Goal: Transaction & Acquisition: Obtain resource

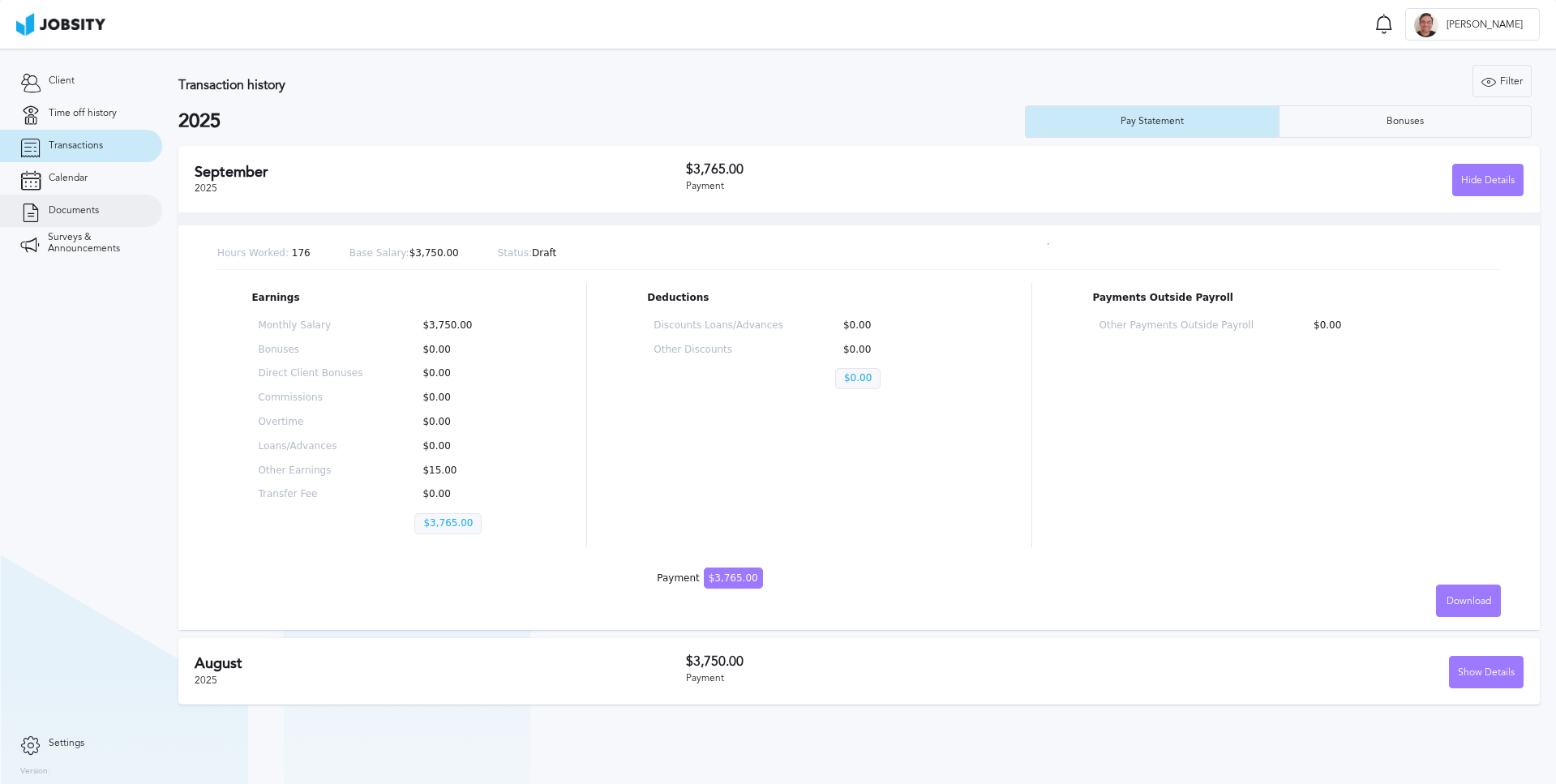
click at [80, 208] on span "Documents" at bounding box center [74, 210] width 50 height 11
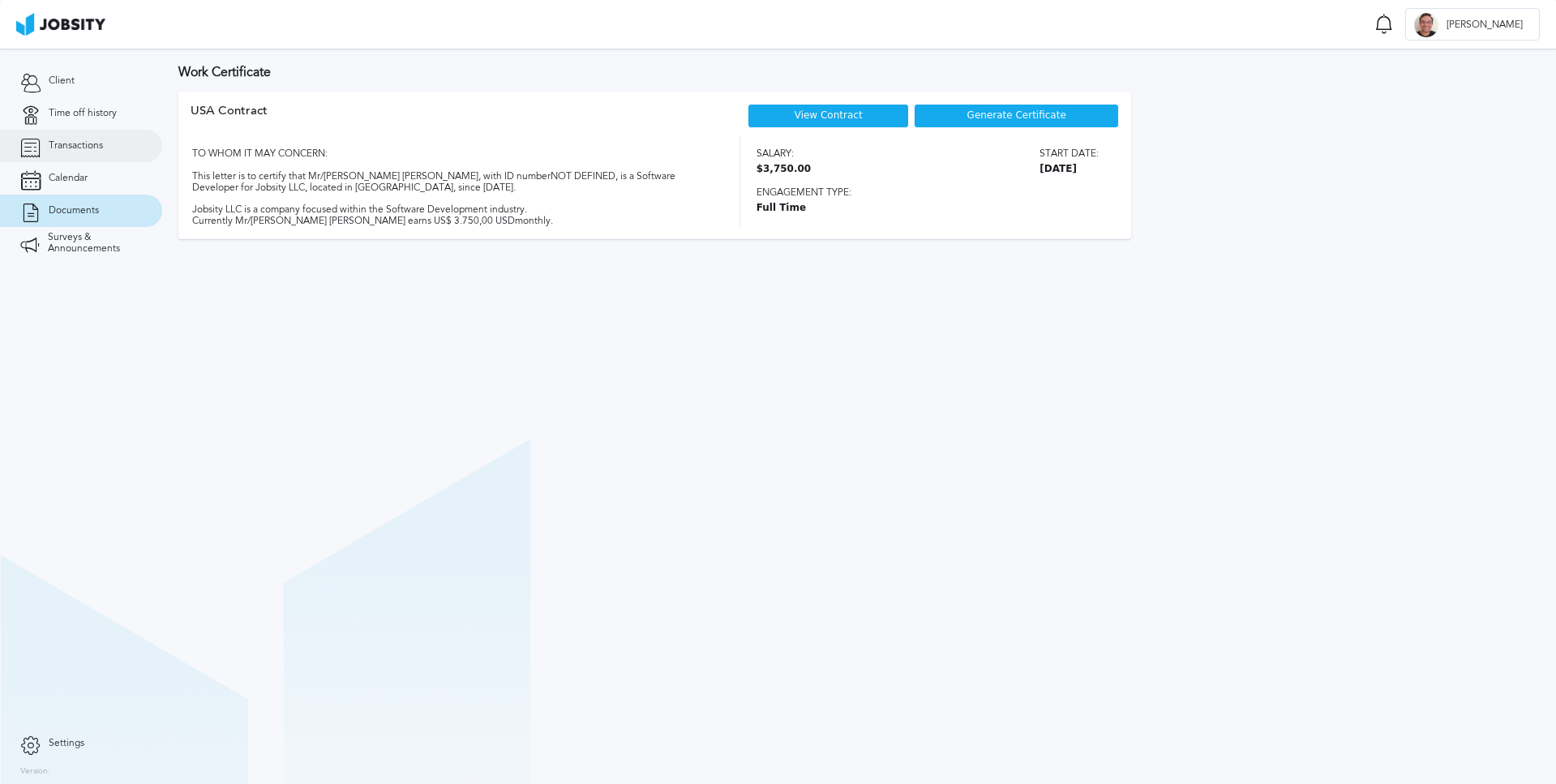
click at [80, 145] on span "Transactions" at bounding box center [76, 146] width 54 height 11
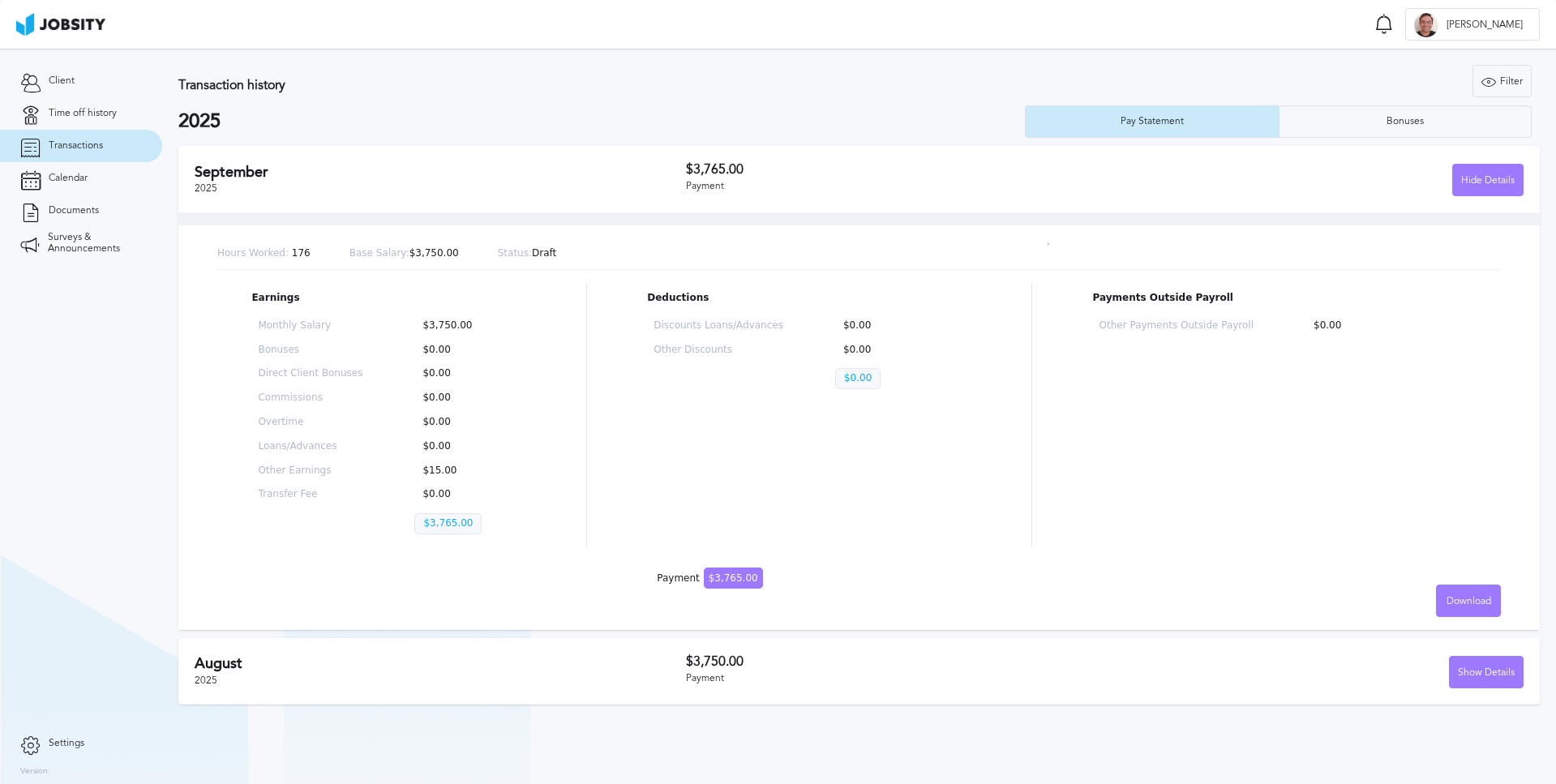
click at [856, 378] on p "$0.00" at bounding box center [858, 379] width 46 height 21
click at [1463, 609] on div "Download" at bounding box center [1468, 601] width 63 height 32
click at [1469, 600] on li "English" at bounding box center [1468, 600] width 65 height 32
click at [1467, 603] on span "Download" at bounding box center [1468, 601] width 45 height 11
click at [1467, 598] on li "English" at bounding box center [1468, 600] width 65 height 32
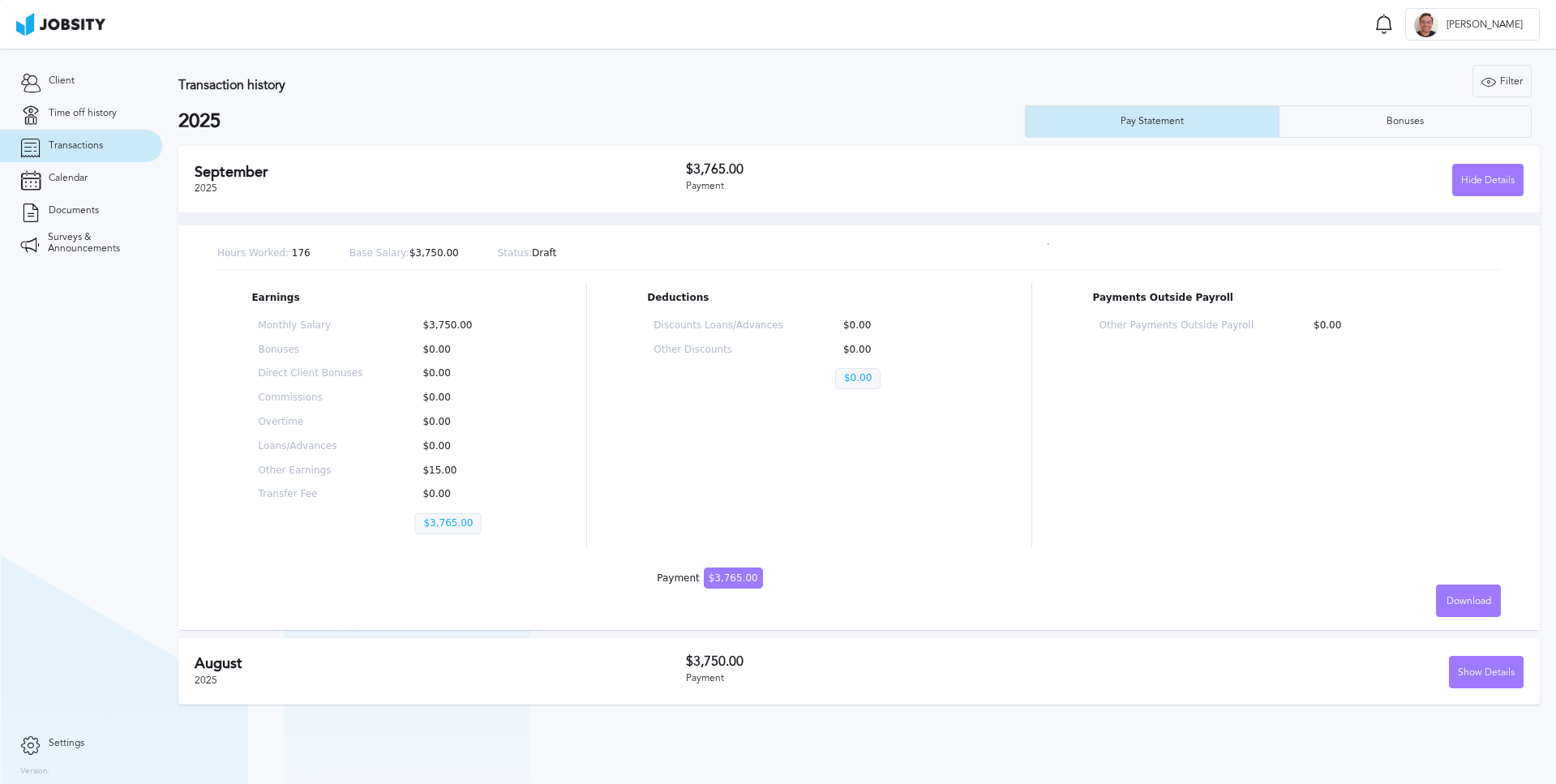
click at [1363, 68] on div "Filter Years 2025" at bounding box center [1224, 81] width 613 height 32
click at [1353, 63] on section "Transaction history Filter Years 2025 2025 Pay Statement Bonuses [DATE] $3,765.…" at bounding box center [859, 380] width 1393 height 664
click at [963, 301] on p "Deductions" at bounding box center [808, 298] width 323 height 11
click at [1459, 599] on span "Download" at bounding box center [1468, 601] width 45 height 11
click at [1461, 601] on li "English" at bounding box center [1468, 600] width 65 height 32
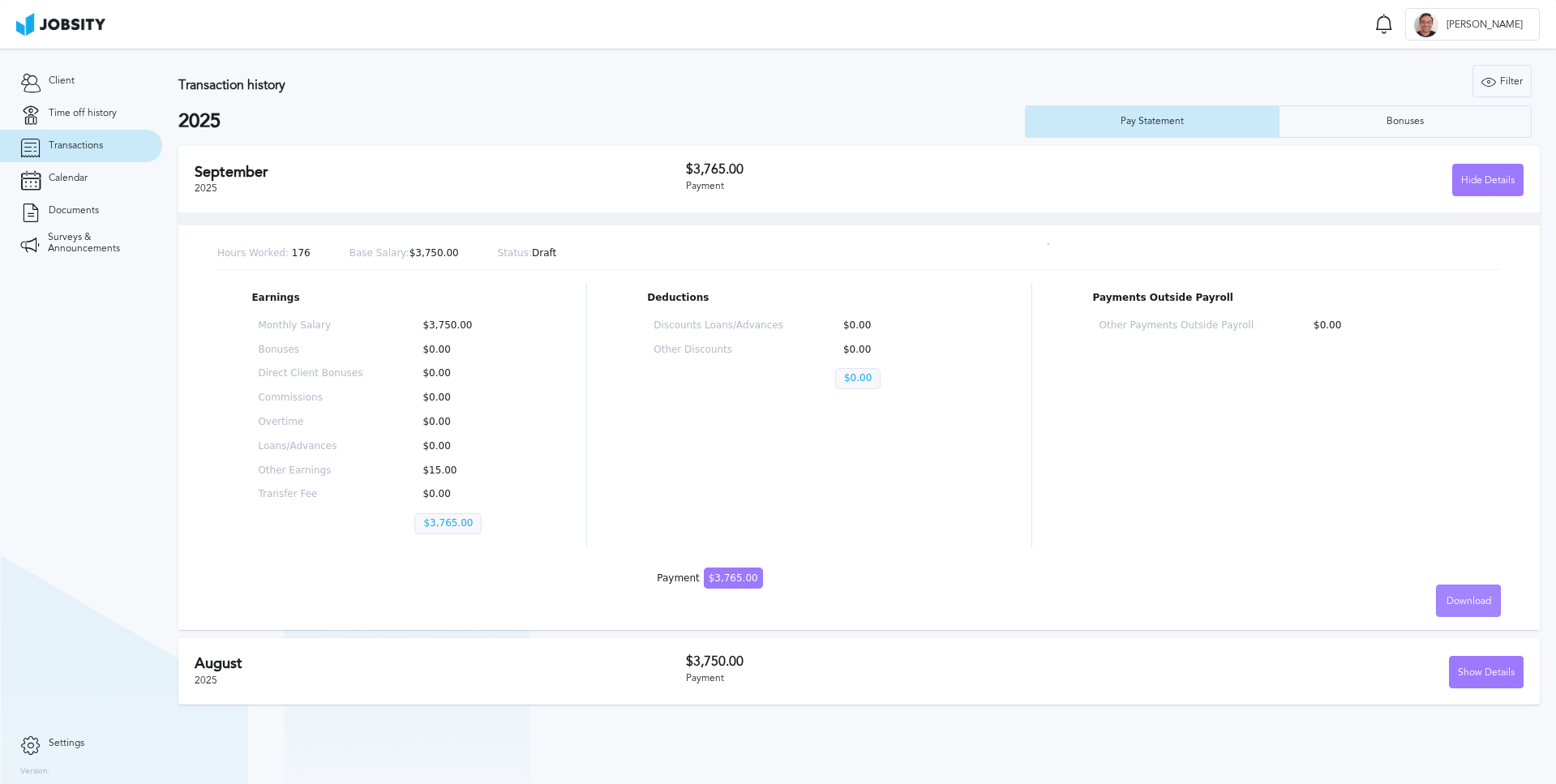
click at [1471, 604] on span "Download" at bounding box center [1468, 601] width 45 height 11
click at [1468, 602] on li "English" at bounding box center [1468, 600] width 65 height 32
click at [1468, 600] on span "Download" at bounding box center [1468, 601] width 45 height 11
click at [1470, 629] on li "Spanish" at bounding box center [1468, 633] width 65 height 32
click at [1464, 597] on span "Download" at bounding box center [1468, 601] width 45 height 11
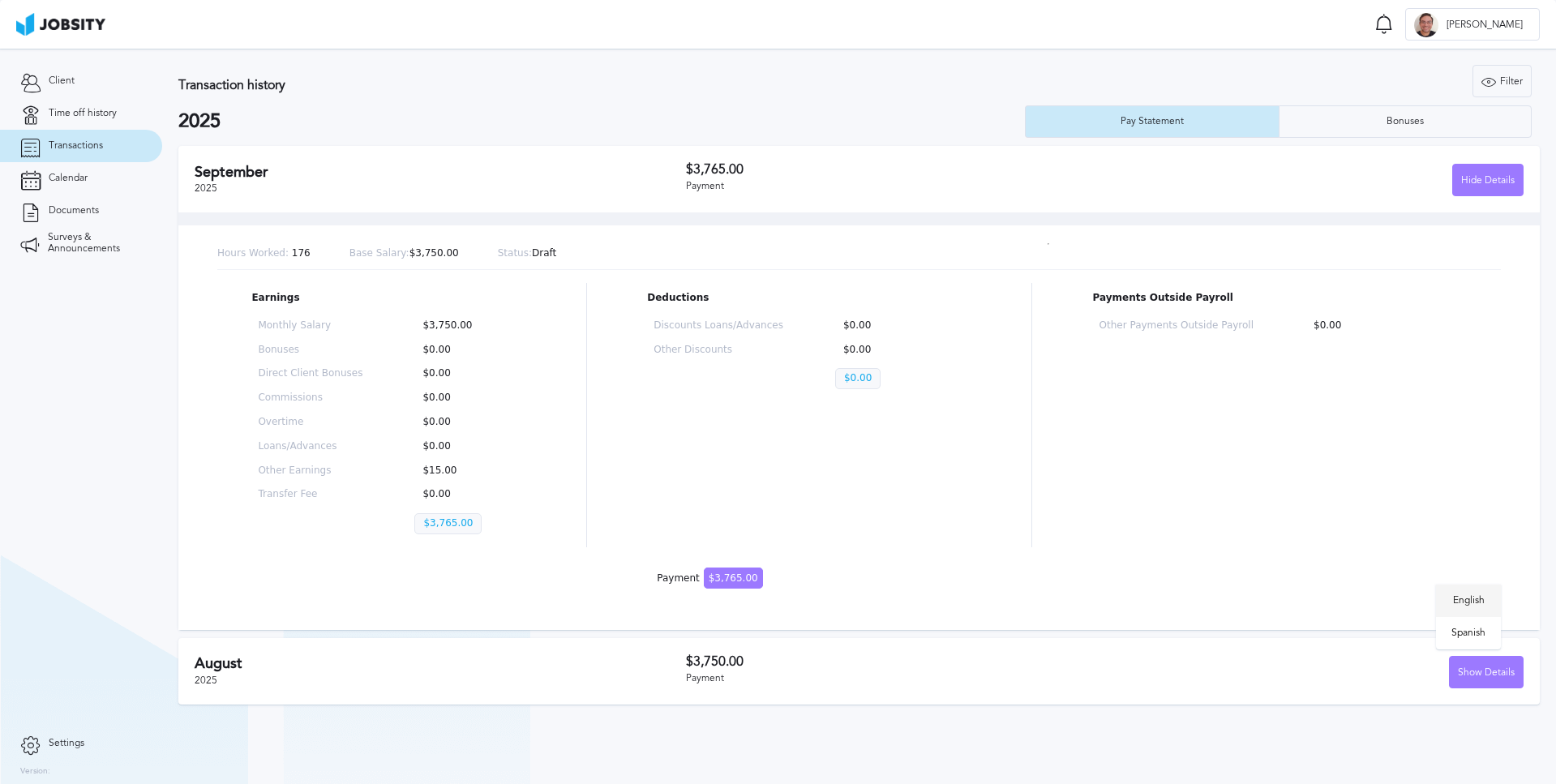
click at [1463, 602] on li "English" at bounding box center [1468, 600] width 65 height 32
click at [1482, 183] on div "Hide Details" at bounding box center [1488, 181] width 70 height 32
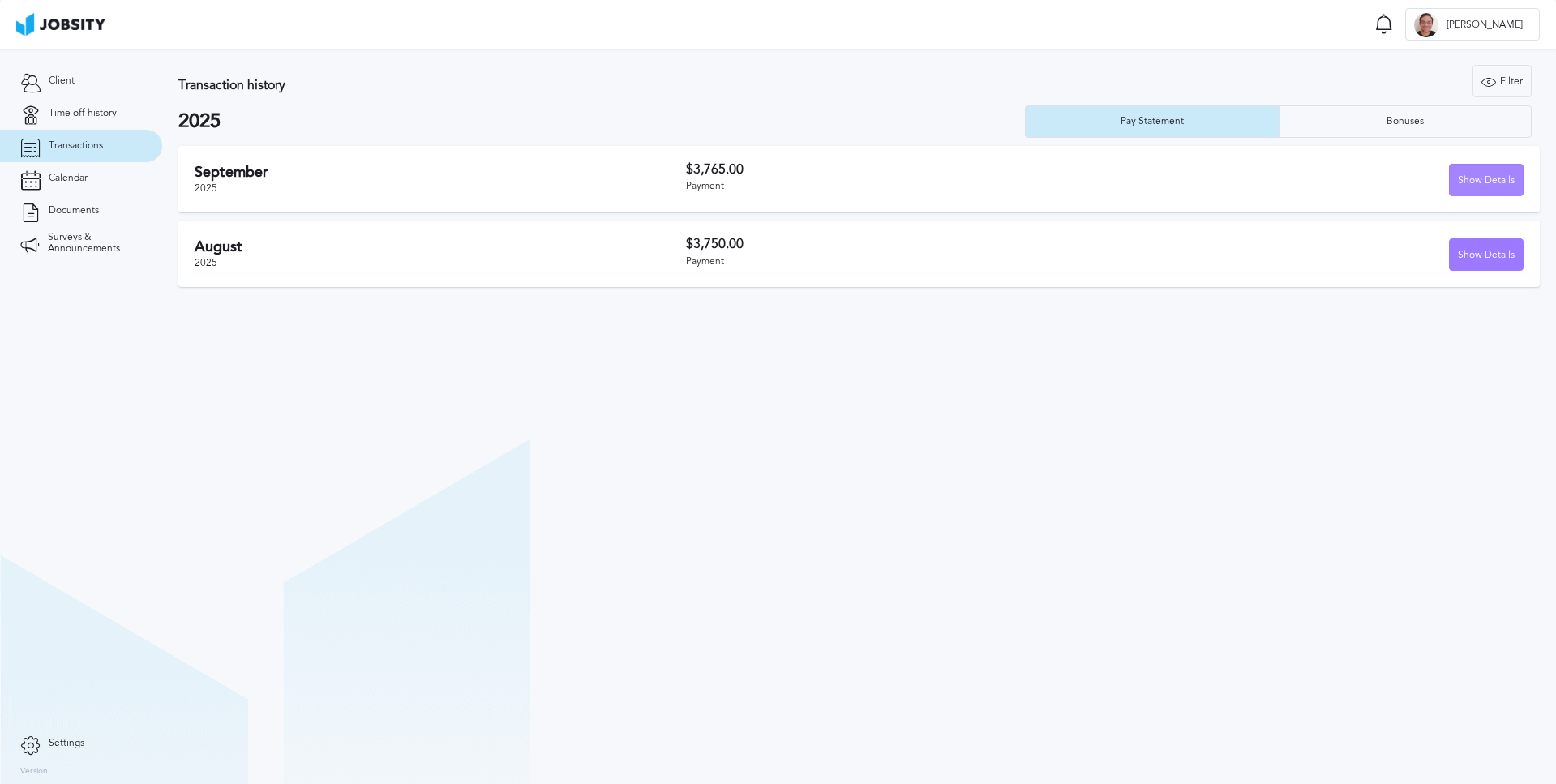
click at [1482, 181] on div "Show Details" at bounding box center [1486, 181] width 73 height 32
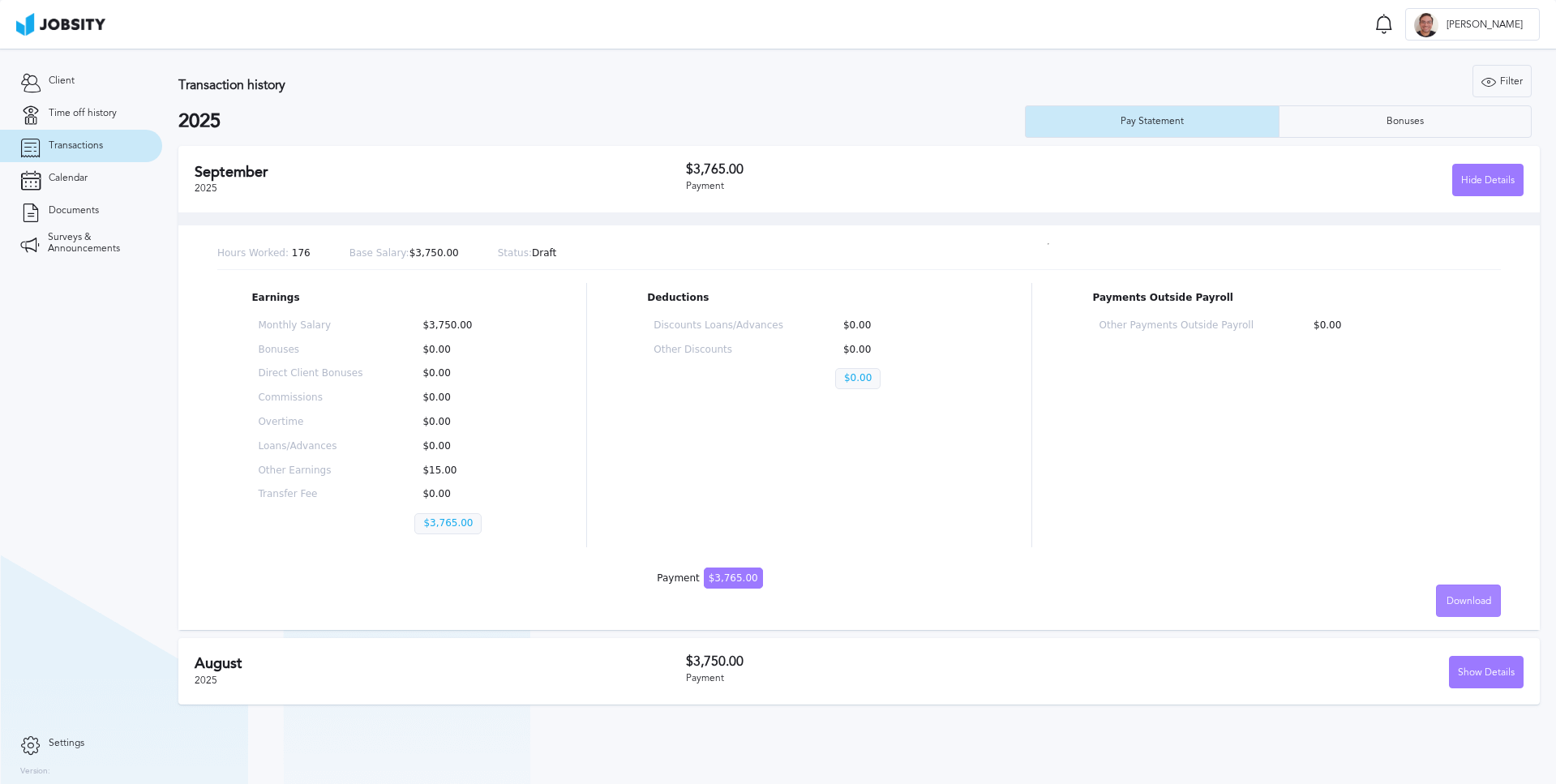
click at [1474, 599] on span "Download" at bounding box center [1468, 601] width 45 height 11
click at [1471, 602] on li "English" at bounding box center [1468, 600] width 65 height 32
click at [794, 196] on div "$3,765.00 Payment" at bounding box center [895, 180] width 418 height 34
click at [892, 83] on h3 "Transaction history" at bounding box center [548, 85] width 740 height 15
